Goal: Information Seeking & Learning: Learn about a topic

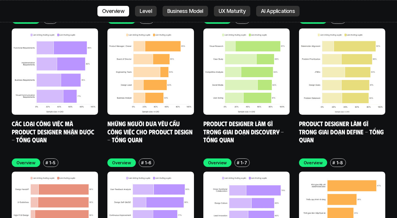
scroll to position [1712, 0]
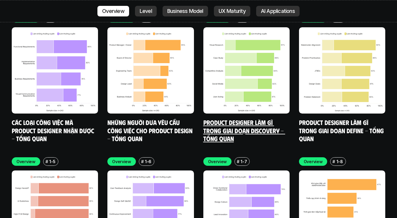
click at [217, 118] on link "Product Designer làm gì trong giai đoạn Discovery - Tổng quan" at bounding box center [244, 130] width 82 height 24
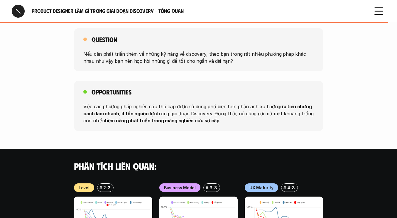
scroll to position [644, 0]
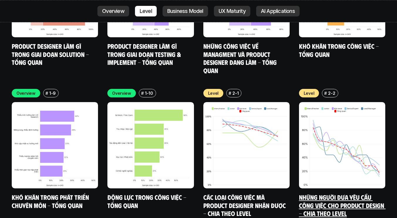
scroll to position [1943, 0]
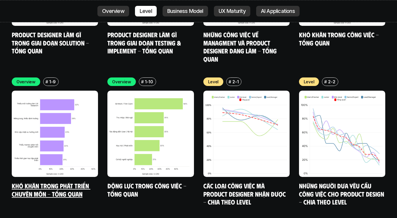
click at [57, 182] on link "Khó khăn trong phát triển chuyên môn - Tổng quan" at bounding box center [51, 190] width 79 height 16
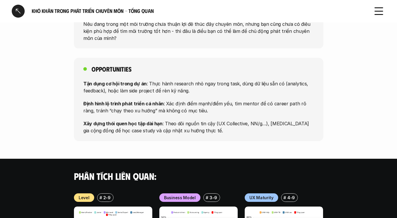
scroll to position [474, 0]
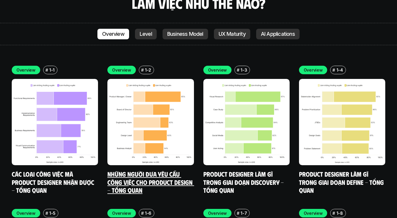
scroll to position [1621, 0]
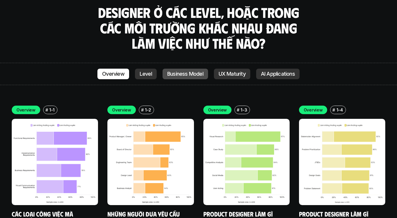
click at [194, 71] on p "Business Model" at bounding box center [185, 74] width 36 height 6
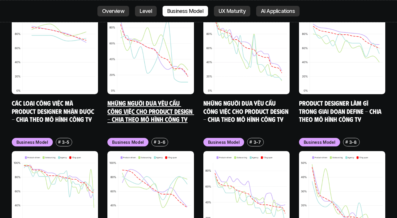
scroll to position [2508, 0]
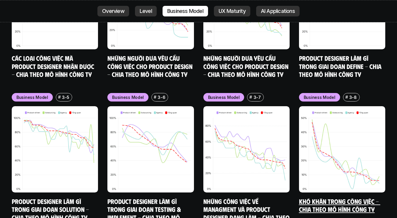
click at [314, 147] on img at bounding box center [342, 149] width 86 height 86
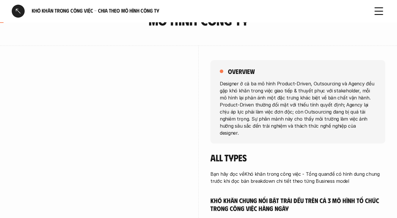
scroll to position [50, 0]
click at [21, 13] on div at bounding box center [18, 11] width 13 height 13
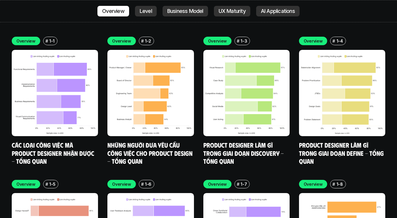
scroll to position [1732, 0]
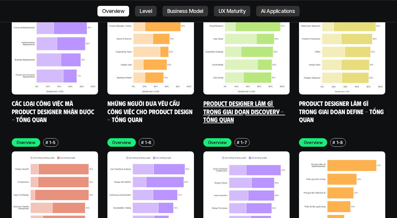
click at [216, 99] on link "Product Designer làm gì trong giai đoạn Discovery - Tổng quan" at bounding box center [244, 111] width 82 height 24
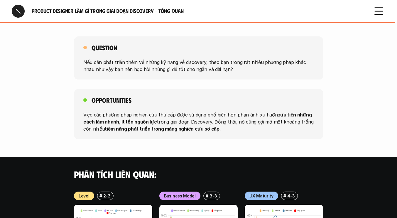
scroll to position [657, 0]
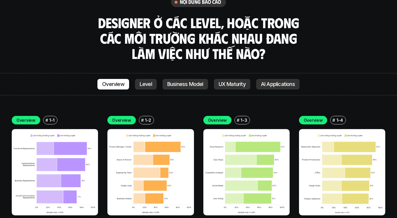
scroll to position [1626, 0]
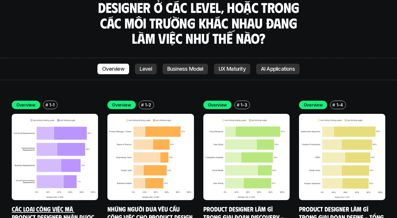
click at [62, 135] on img at bounding box center [55, 157] width 86 height 86
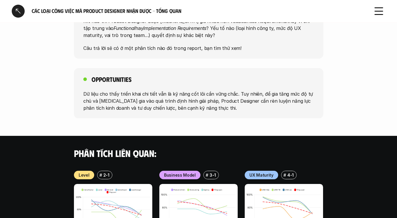
scroll to position [540, 0]
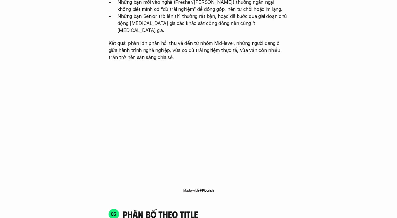
scroll to position [1666, 0]
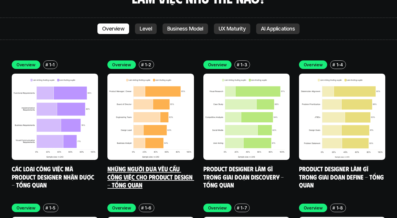
click at [154, 76] on img at bounding box center [150, 117] width 86 height 86
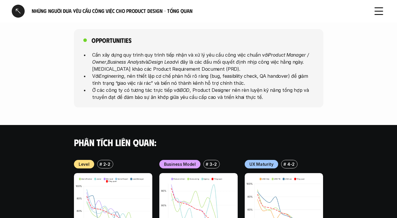
scroll to position [378, 0]
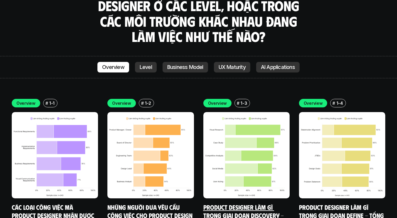
scroll to position [1629, 0]
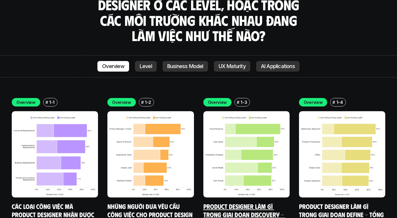
click at [231, 135] on img at bounding box center [246, 154] width 86 height 86
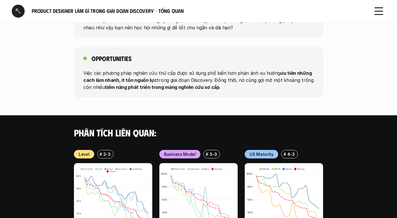
scroll to position [603, 0]
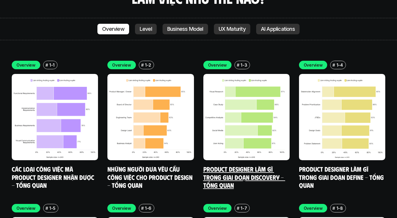
scroll to position [1665, 0]
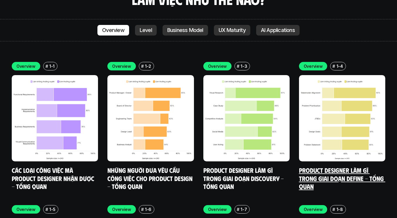
click at [347, 88] on img at bounding box center [342, 118] width 86 height 86
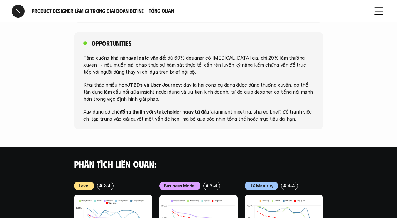
scroll to position [688, 0]
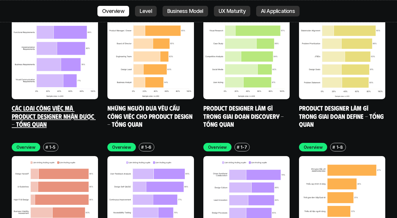
scroll to position [1758, 0]
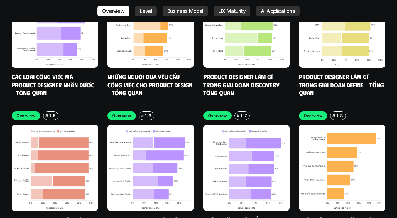
click at [50, 171] on img at bounding box center [55, 168] width 86 height 86
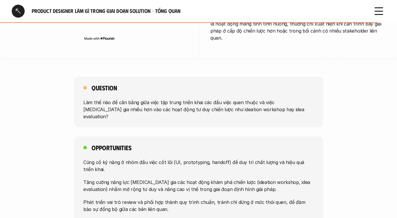
scroll to position [539, 0]
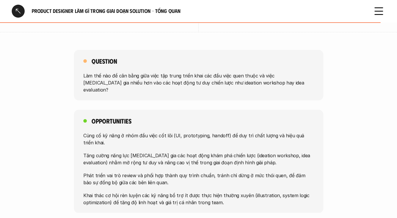
click at [114, 132] on p "Củng cố kỹ năng ở nhóm đầu việc cốt lõi (UI, prototyping, handoff) để duy trì c…" at bounding box center [198, 139] width 230 height 14
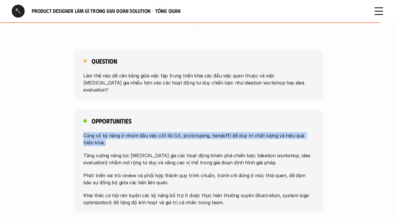
click at [114, 132] on p "Củng cố kỹ năng ở nhóm đầu việc cốt lõi (UI, prototyping, handoff) để duy trì c…" at bounding box center [198, 139] width 230 height 14
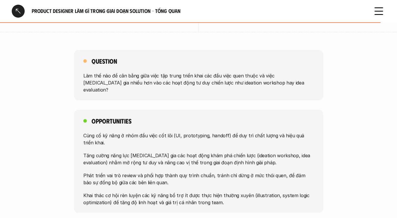
click at [102, 172] on p "Phát triển vai trò review và phối hợp thành quy trình chuẩn, tránh chỉ dừng ở m…" at bounding box center [198, 179] width 230 height 14
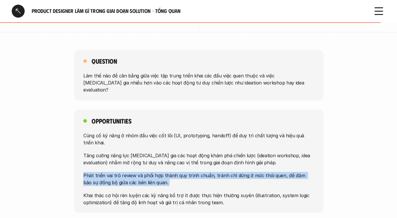
click at [102, 172] on p "Phát triển vai trò review và phối hợp thành quy trình chuẩn, tránh chỉ dừng ở m…" at bounding box center [198, 179] width 230 height 14
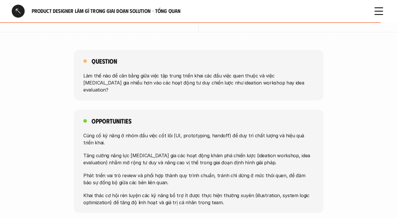
click at [87, 191] on p "Khai thác cơ hội rèn luyện các kỹ năng bổ trợ ít được thực hiện thường xuyên (i…" at bounding box center [198, 198] width 230 height 14
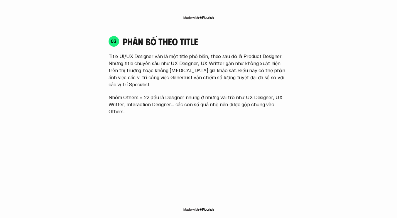
scroll to position [1666, 0]
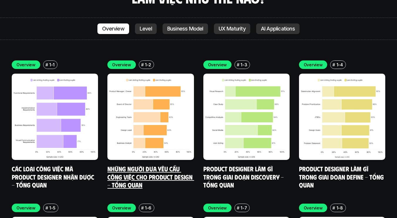
click at [158, 130] on img at bounding box center [150, 117] width 86 height 86
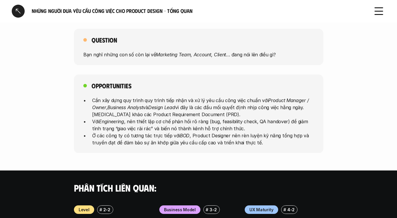
scroll to position [330, 0]
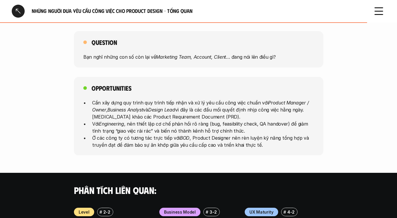
click at [14, 11] on div at bounding box center [18, 11] width 13 height 13
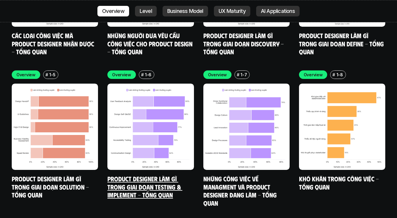
scroll to position [1800, 0]
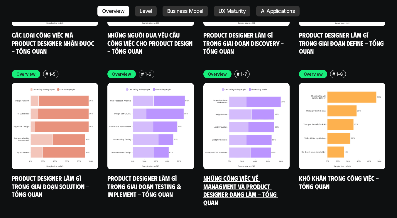
click at [228, 129] on img at bounding box center [246, 126] width 86 height 86
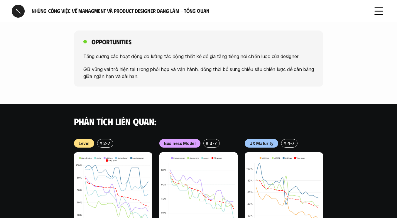
scroll to position [387, 0]
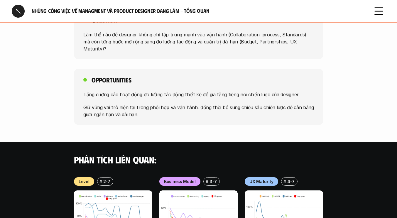
click at [16, 7] on div at bounding box center [18, 11] width 13 height 13
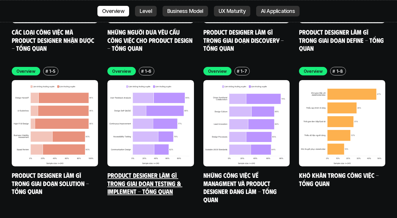
scroll to position [1803, 0]
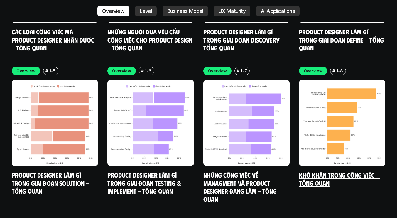
click at [324, 171] on link "Khó khăn trong công việc - Tổng quan" at bounding box center [339, 179] width 81 height 16
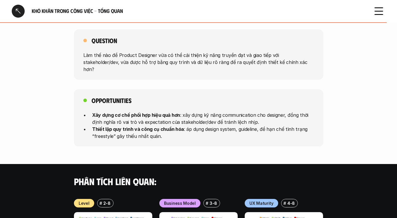
scroll to position [553, 0]
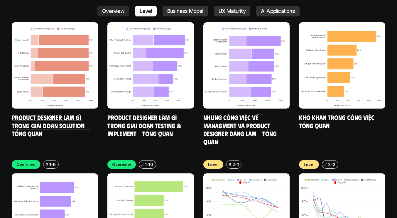
scroll to position [1954, 0]
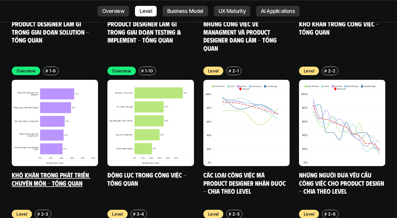
click at [47, 135] on img at bounding box center [55, 123] width 86 height 86
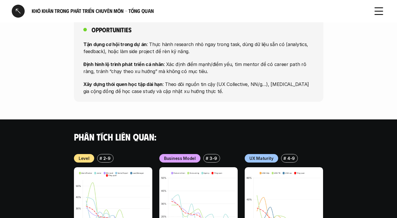
scroll to position [502, 0]
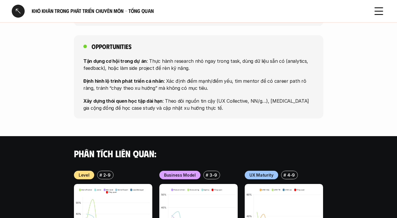
click at [15, 7] on div at bounding box center [18, 11] width 13 height 13
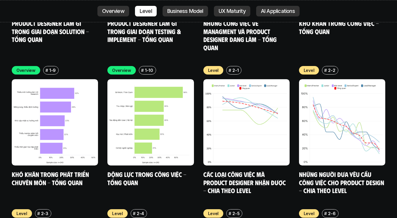
scroll to position [1954, 0]
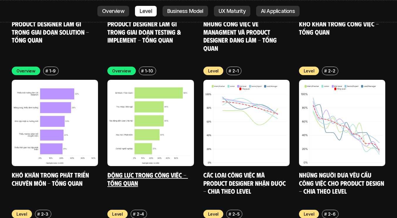
click at [123, 134] on img at bounding box center [150, 123] width 86 height 86
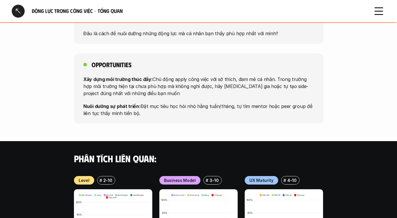
scroll to position [532, 0]
